Goal: Navigation & Orientation: Find specific page/section

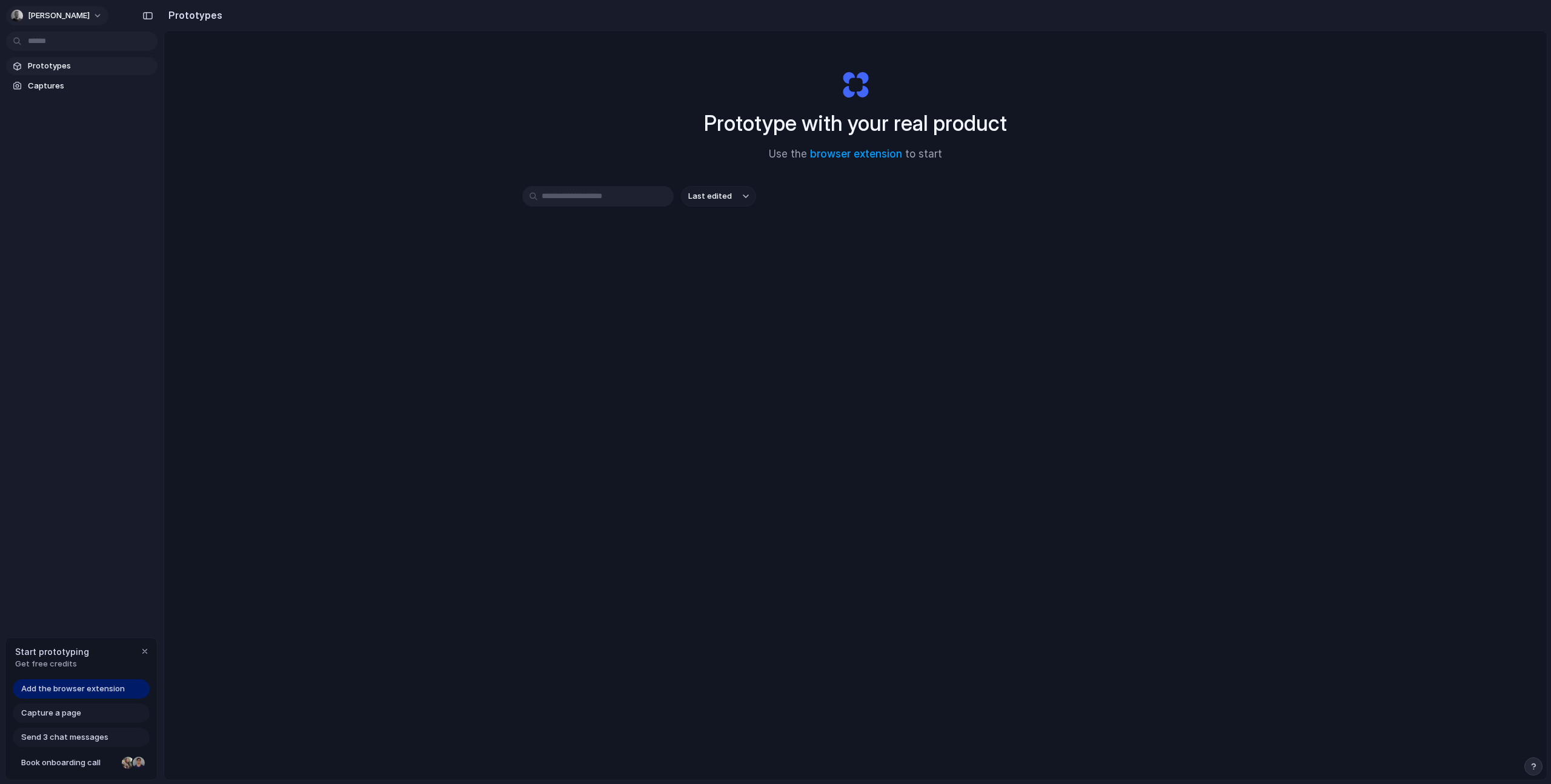
click at [98, 15] on button "[PERSON_NAME]" at bounding box center [57, 15] width 102 height 19
click at [98, 15] on div "Settings Invite members Change theme Sign out" at bounding box center [775, 392] width 1551 height 784
click at [99, 65] on span "Prototypes" at bounding box center [90, 66] width 125 height 12
click at [63, 715] on span "Capture a page" at bounding box center [51, 712] width 60 height 12
click at [57, 710] on span "Capture a page" at bounding box center [51, 712] width 60 height 12
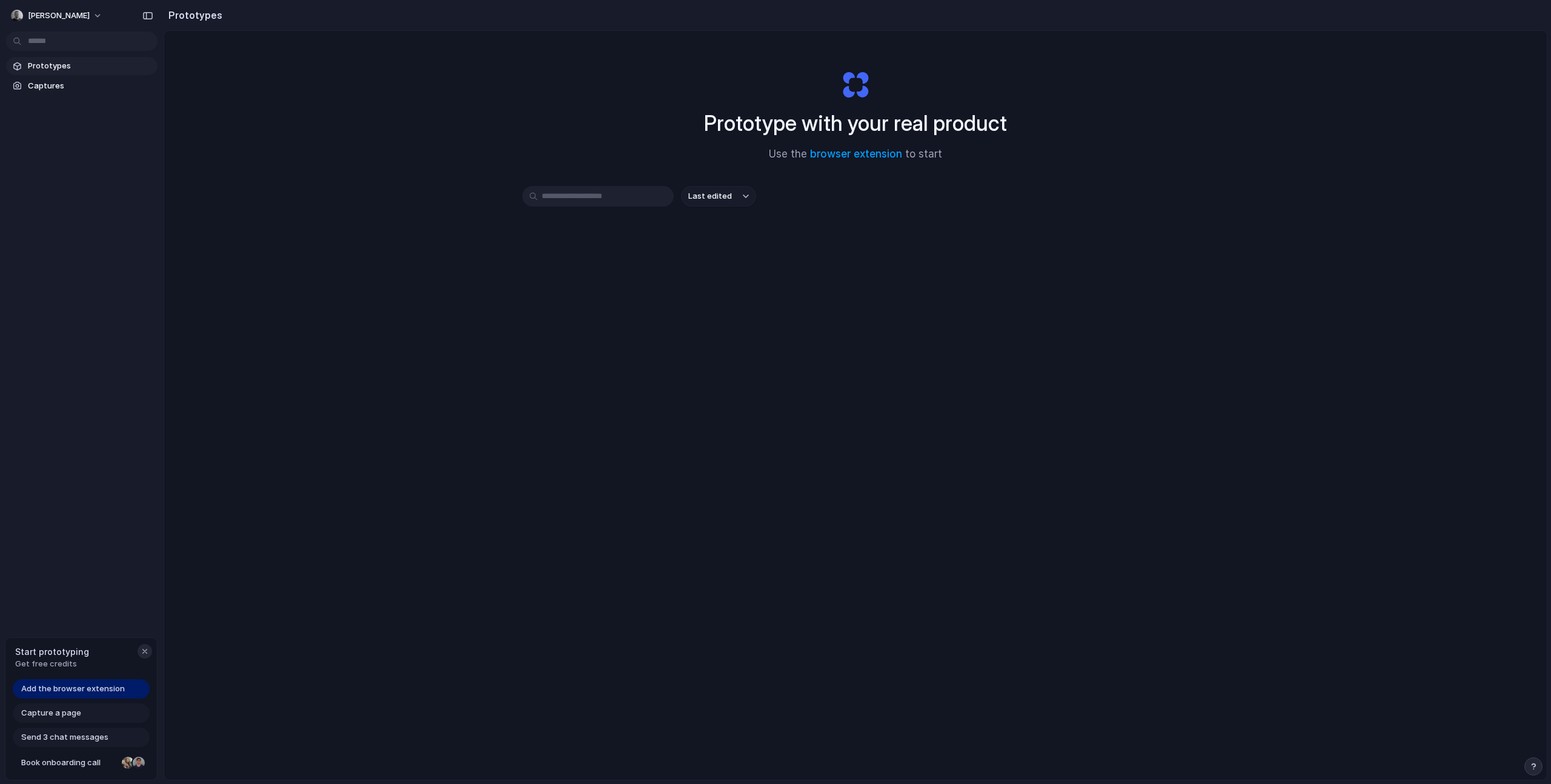
click at [146, 650] on div "button" at bounding box center [145, 651] width 10 height 10
click at [320, 292] on div "Prototype with your real product Use the browser extension to start Last edited" at bounding box center [855, 437] width 1383 height 813
click at [59, 85] on span "Captures" at bounding box center [90, 86] width 125 height 12
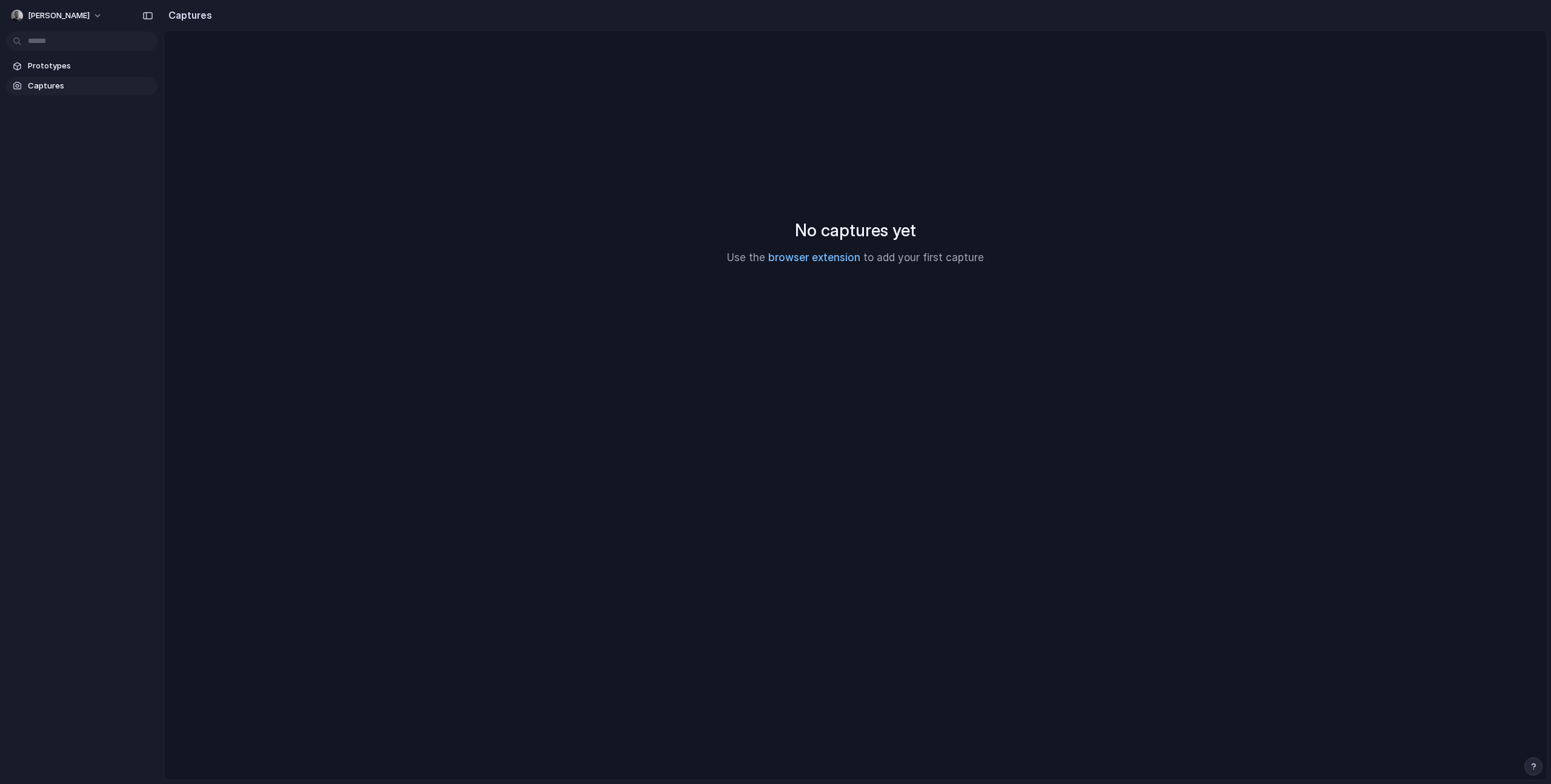
click at [816, 260] on link "browser extension" at bounding box center [814, 257] width 92 height 12
